Goal: Task Accomplishment & Management: Use online tool/utility

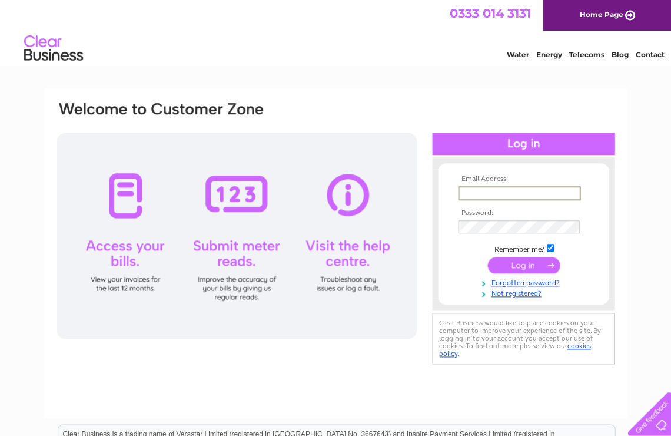
type input "kat@edinburghtilestudio.co.uk"
click at [522, 263] on input "submit" at bounding box center [523, 264] width 72 height 16
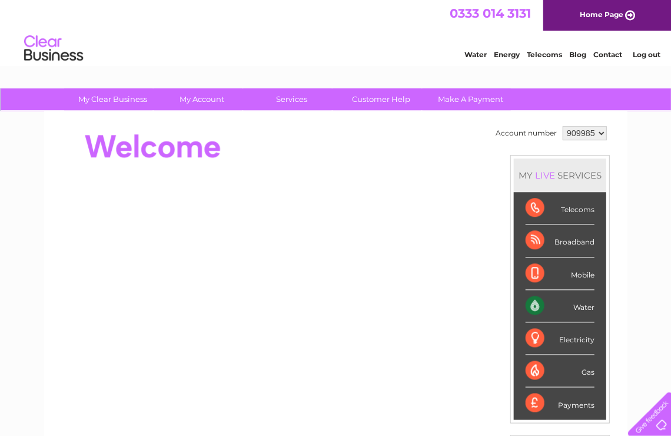
click at [585, 274] on div "Mobile" at bounding box center [559, 273] width 69 height 32
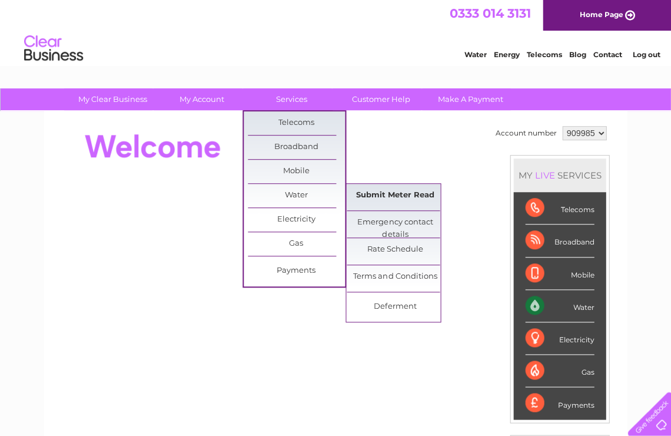
click at [395, 198] on link "Submit Meter Read" at bounding box center [395, 196] width 97 height 24
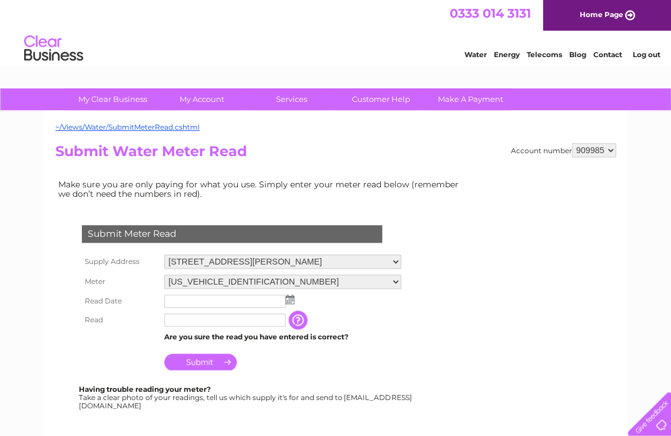
click at [225, 294] on input "text" at bounding box center [224, 300] width 121 height 13
click at [291, 295] on img at bounding box center [291, 299] width 9 height 9
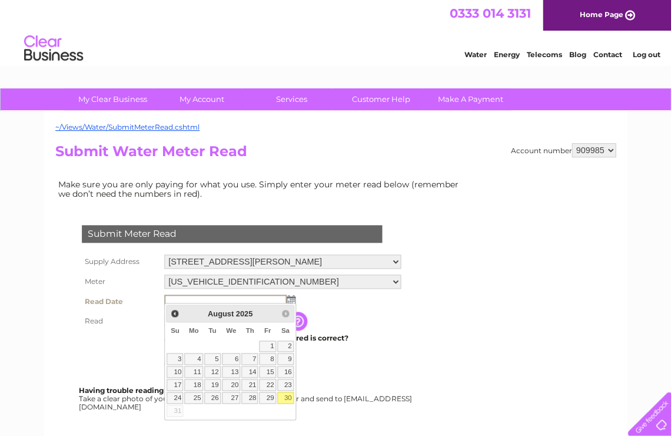
click at [284, 394] on link "30" at bounding box center [285, 397] width 16 height 12
type input "2025/08/30"
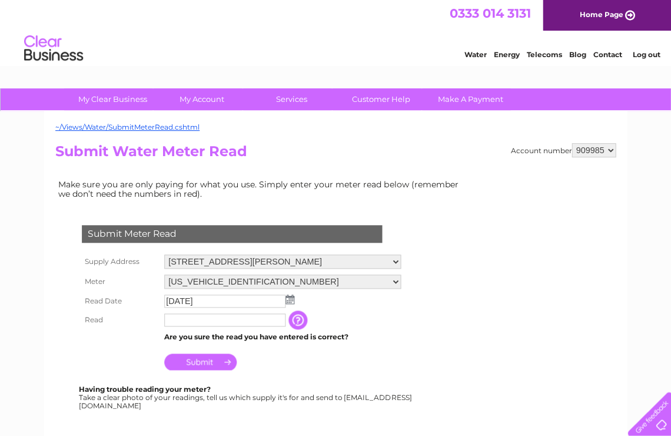
click at [184, 317] on input "text" at bounding box center [224, 319] width 121 height 13
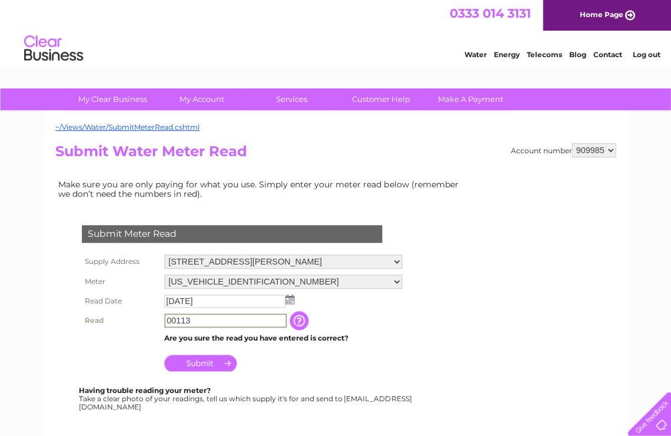
type input "00113"
click at [205, 359] on input "Submit" at bounding box center [200, 362] width 72 height 16
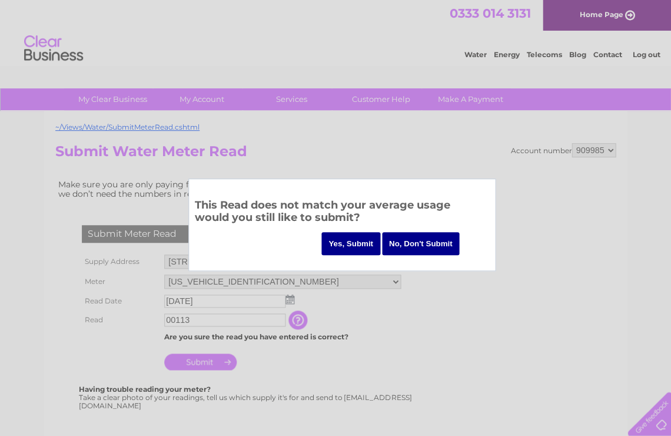
click at [400, 250] on input "No, Don't Submit" at bounding box center [421, 243] width 78 height 23
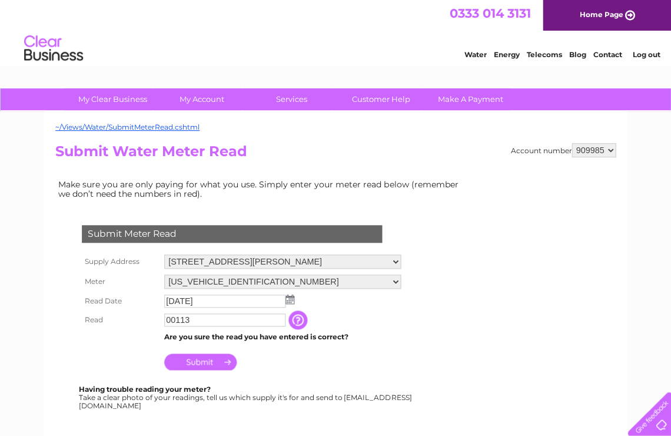
click at [303, 314] on input "button" at bounding box center [298, 319] width 21 height 19
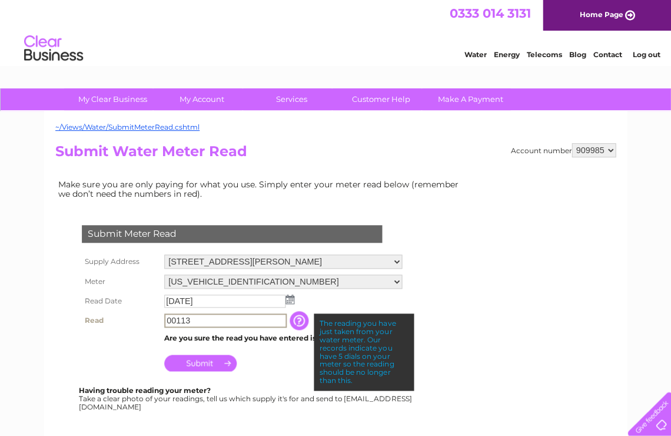
click at [234, 321] on input "00113" at bounding box center [225, 320] width 122 height 14
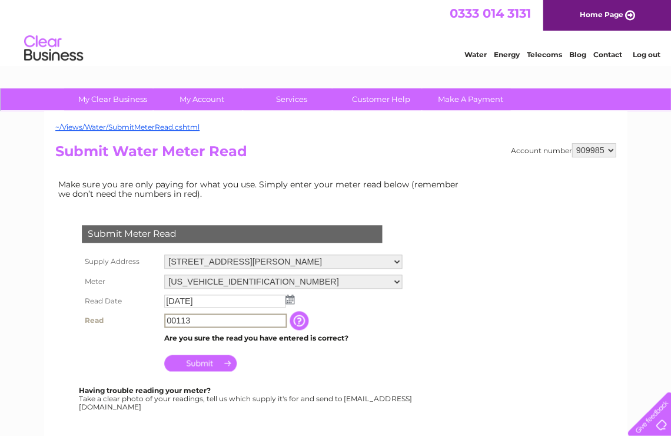
click at [204, 354] on input "Submit" at bounding box center [200, 362] width 72 height 16
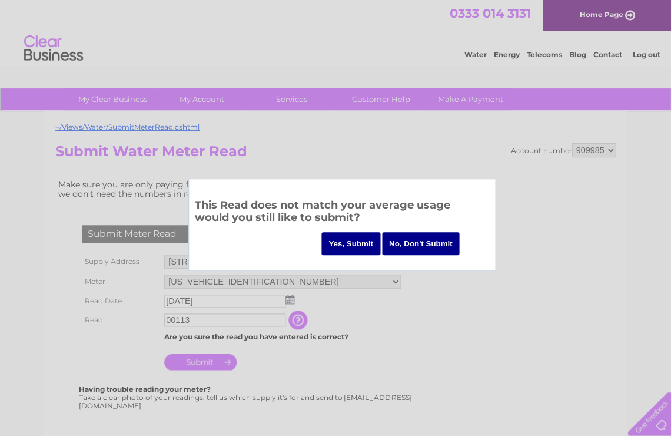
click at [342, 238] on input "Yes, Submit" at bounding box center [350, 243] width 59 height 23
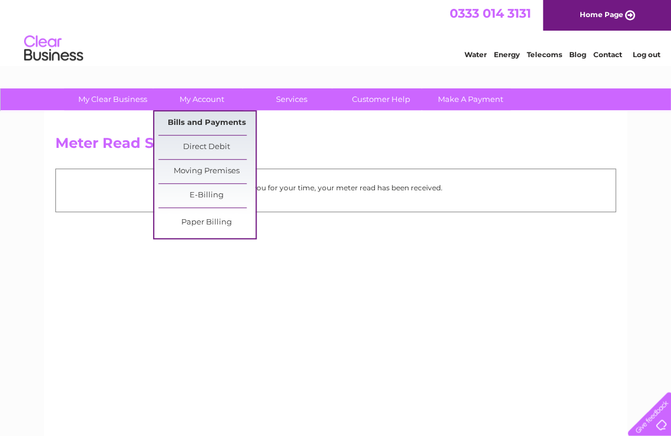
click at [197, 122] on link "Bills and Payments" at bounding box center [206, 123] width 97 height 24
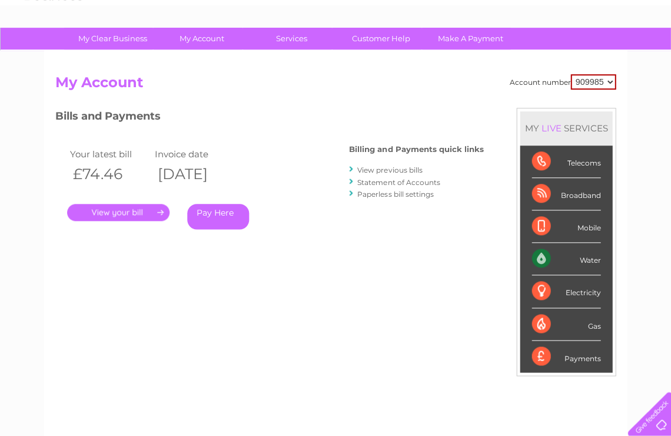
scroll to position [59, 0]
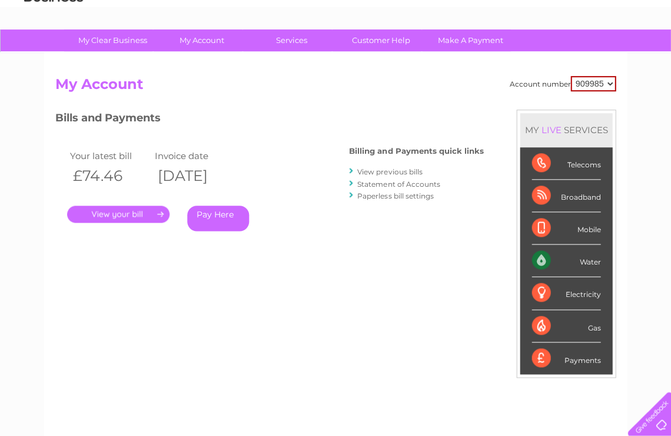
click at [354, 168] on div at bounding box center [351, 170] width 5 height 11
click at [351, 168] on div at bounding box center [351, 170] width 5 height 11
click at [146, 216] on link "." at bounding box center [118, 213] width 102 height 17
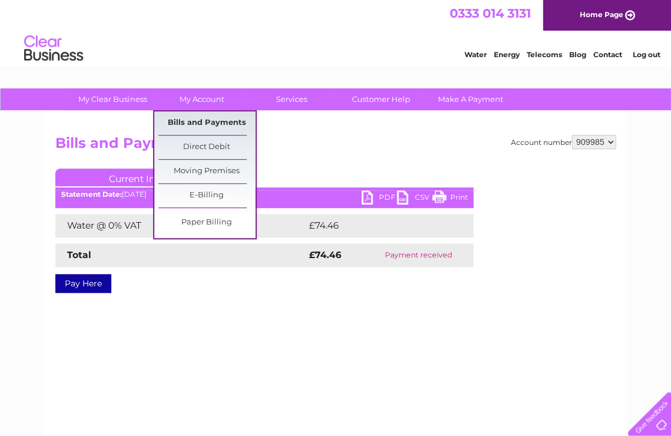
click at [222, 120] on link "Bills and Payments" at bounding box center [206, 123] width 97 height 24
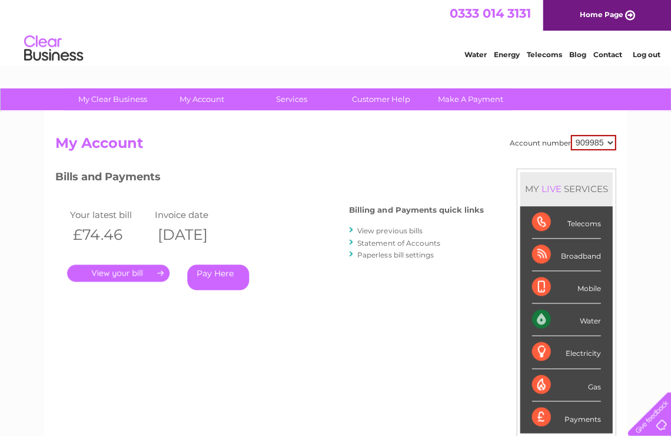
click at [124, 273] on link "." at bounding box center [118, 272] width 102 height 17
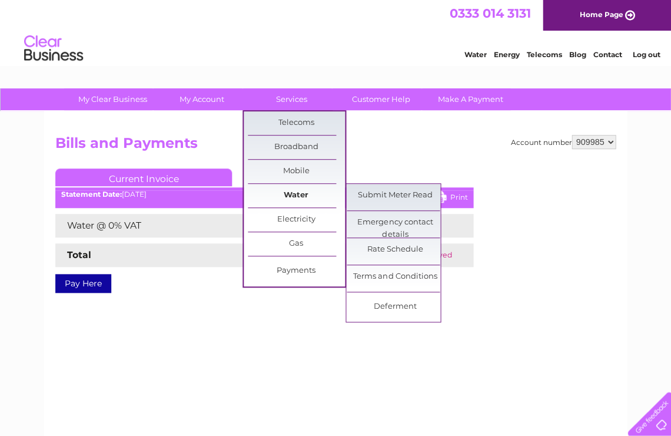
click at [299, 191] on link "Water" at bounding box center [296, 196] width 97 height 24
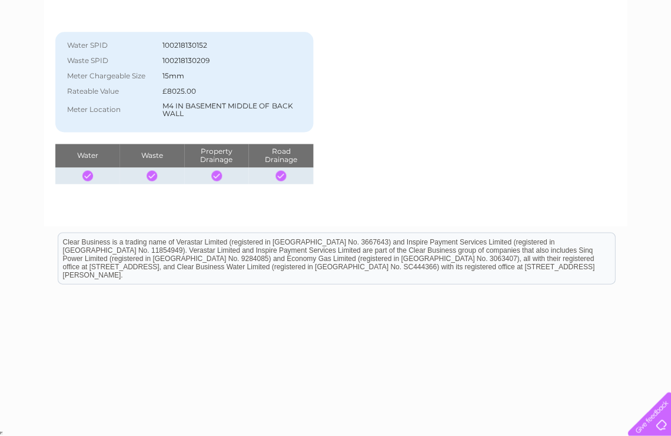
scroll to position [71, 0]
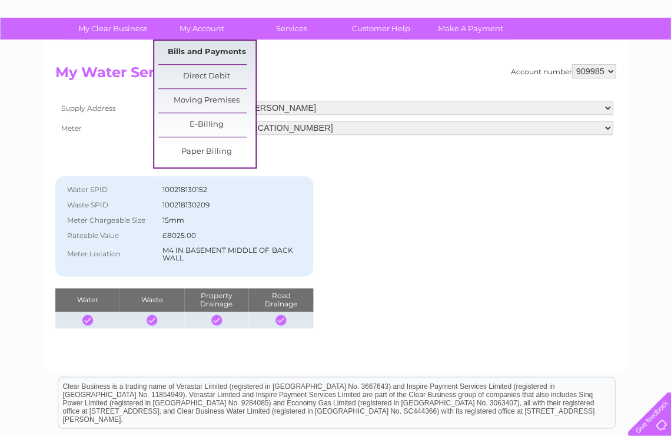
click at [211, 54] on link "Bills and Payments" at bounding box center [206, 53] width 97 height 24
